Goal: Check status: Check status

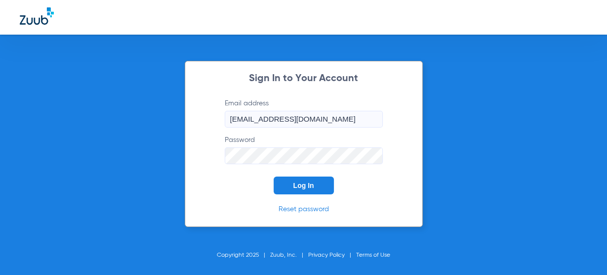
click at [289, 184] on button "Log In" at bounding box center [304, 185] width 60 height 18
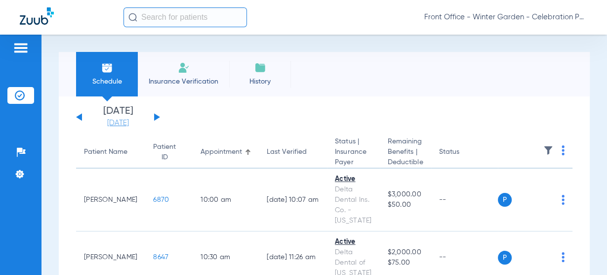
click at [145, 122] on link "[DATE]" at bounding box center [117, 123] width 59 height 10
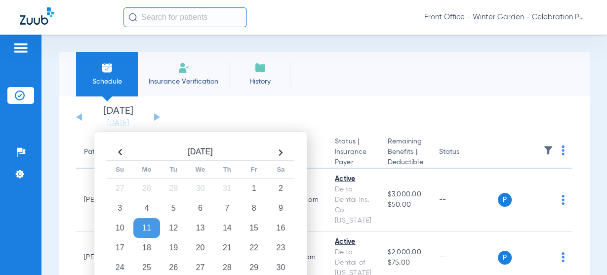
click at [154, 117] on div "[DATE] [DATE] [DATE] [DATE] [DATE] [DATE] [DATE] [DATE] [DATE] [DATE] [DATE] [D…" at bounding box center [118, 117] width 84 height 22
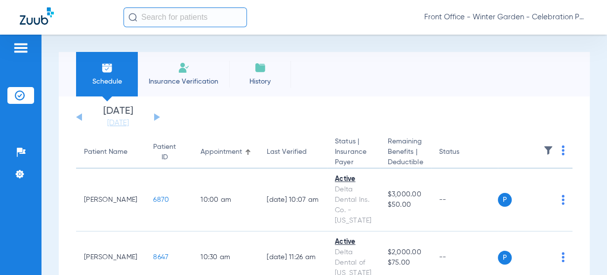
click at [161, 117] on app-single-date-navigator "[DATE] [DATE] [DATE] [DATE] [DATE] [DATE] [DATE] [DATE] [DATE] [DATE] [DATE] [D…" at bounding box center [324, 117] width 497 height 22
click at [160, 117] on button at bounding box center [157, 116] width 6 height 7
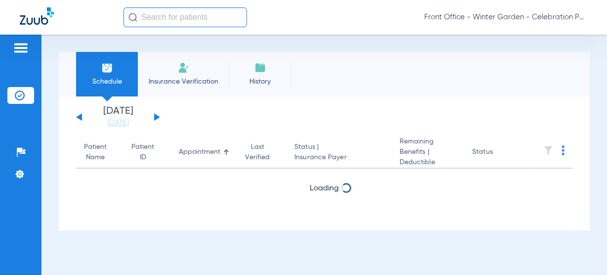
click at [159, 117] on button at bounding box center [157, 116] width 6 height 7
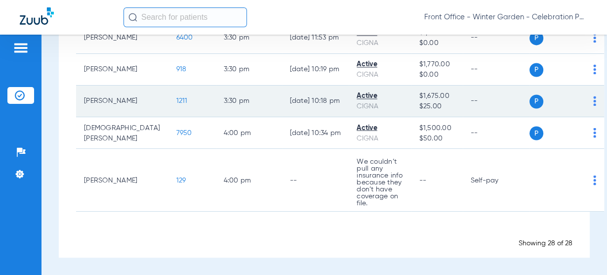
scroll to position [1521, 0]
